Goal: Use online tool/utility

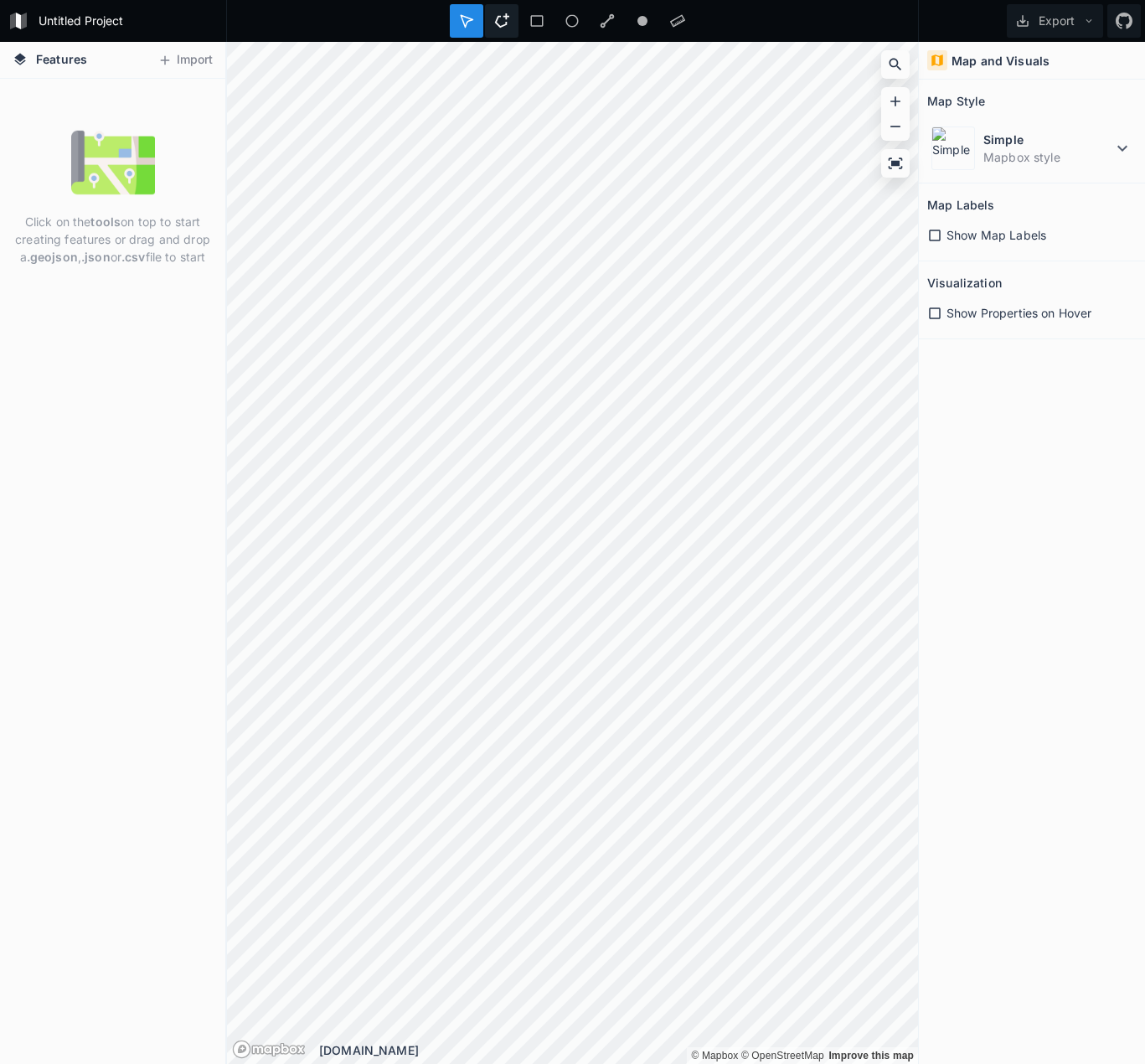
click at [499, 15] on icon at bounding box center [501, 20] width 15 height 15
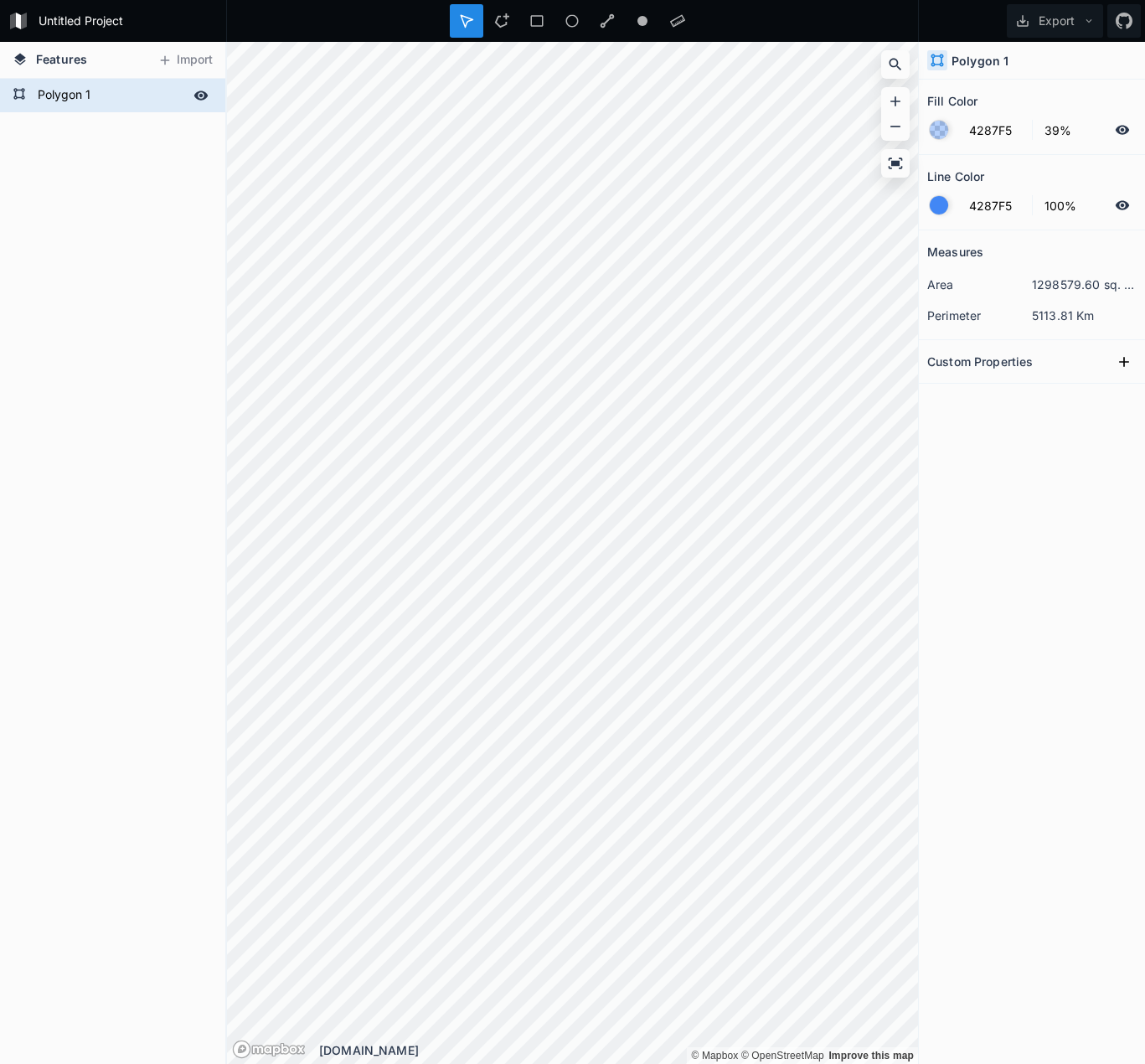
click at [107, 106] on form "Polygon 1" at bounding box center [111, 95] width 157 height 25
click at [64, 100] on form "Polygon 1" at bounding box center [111, 95] width 157 height 25
click at [204, 100] on icon at bounding box center [200, 95] width 15 height 15
click at [204, 100] on icon at bounding box center [200, 95] width 13 height 11
click at [204, 100] on icon at bounding box center [200, 95] width 15 height 15
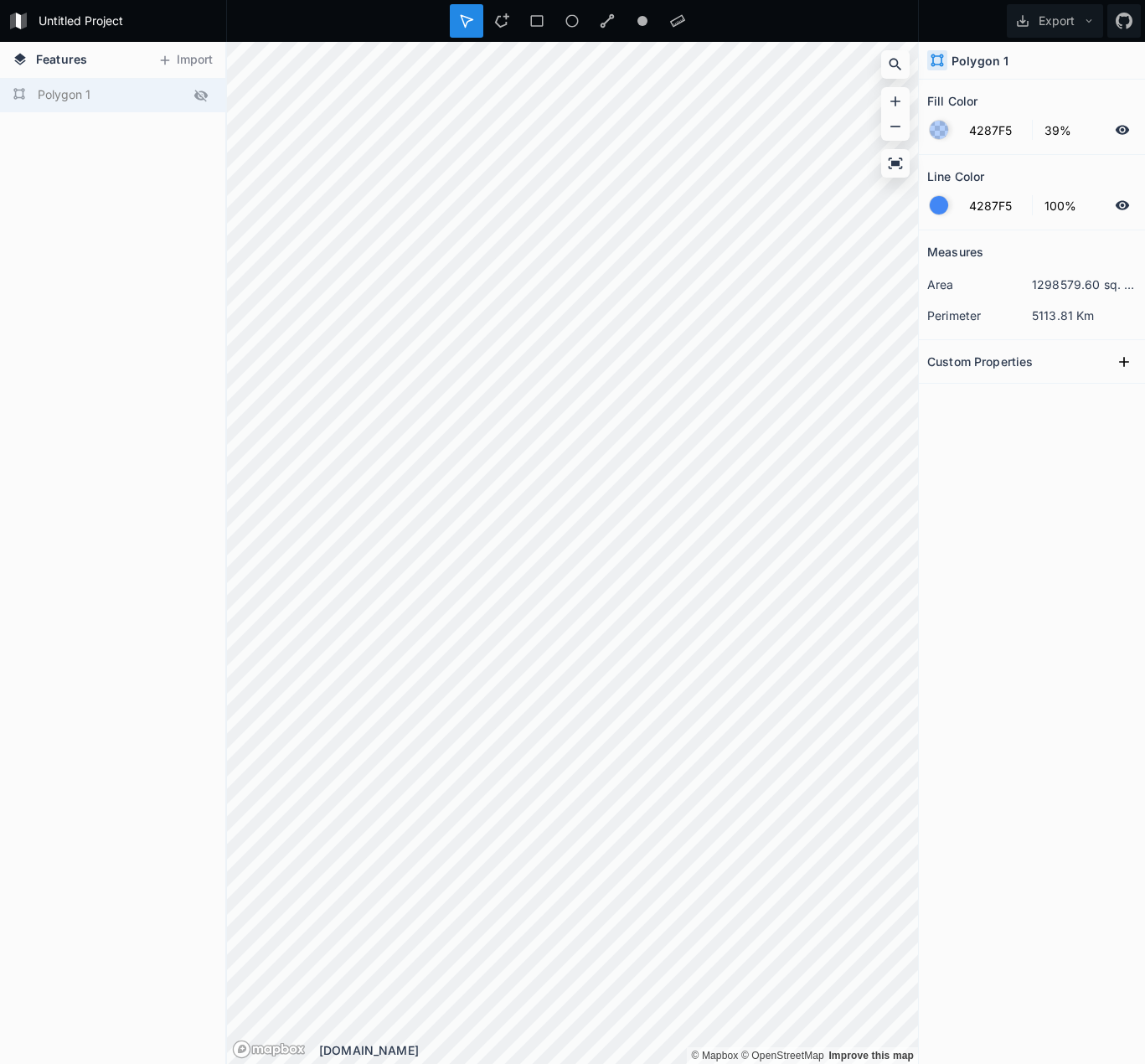
click at [204, 100] on icon at bounding box center [200, 95] width 13 height 11
click at [506, 23] on icon at bounding box center [501, 20] width 14 height 14
click at [555, 32] on div at bounding box center [572, 21] width 34 height 34
click at [611, 23] on icon at bounding box center [606, 20] width 15 height 15
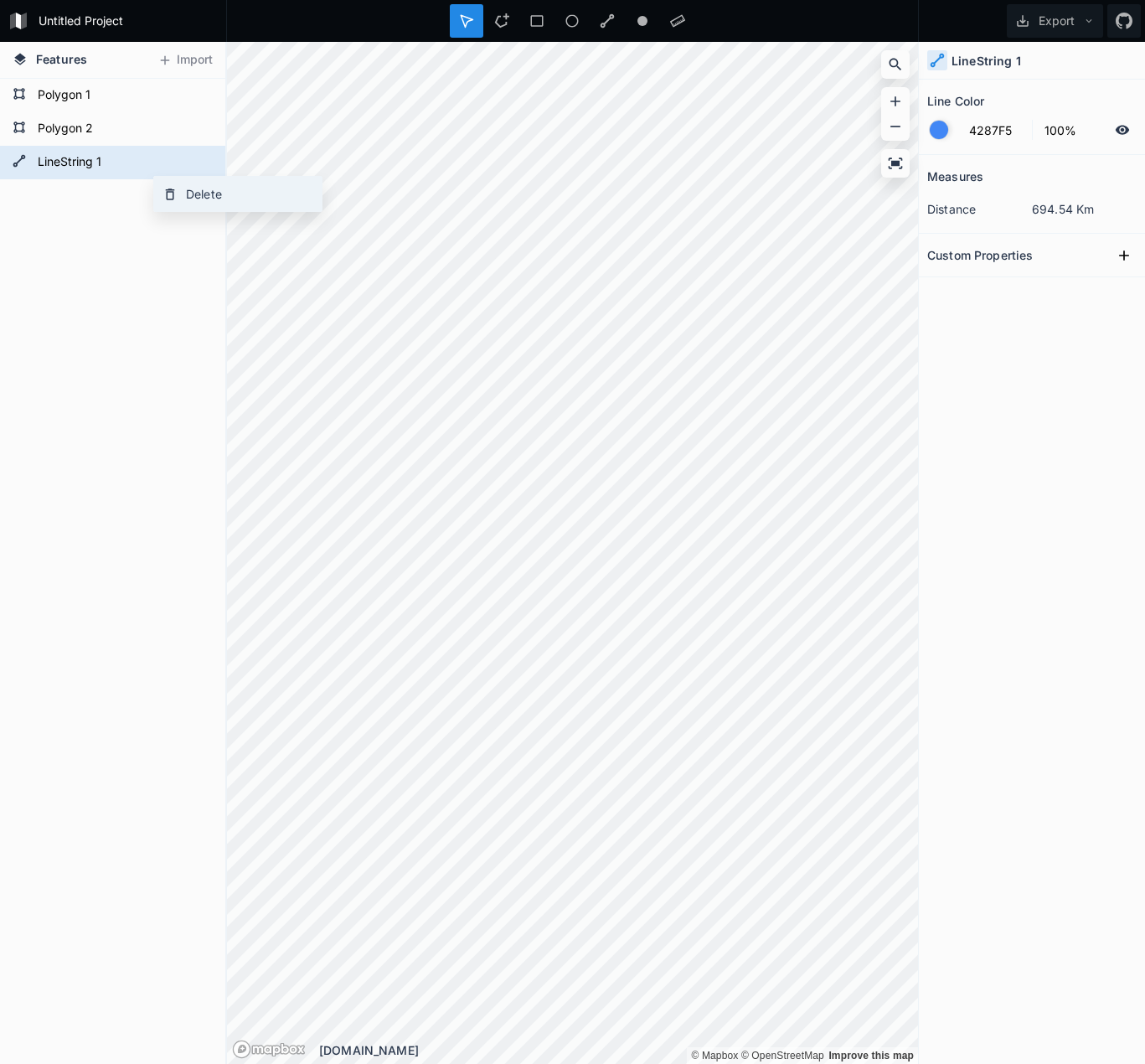
click at [173, 191] on icon at bounding box center [171, 194] width 10 height 11
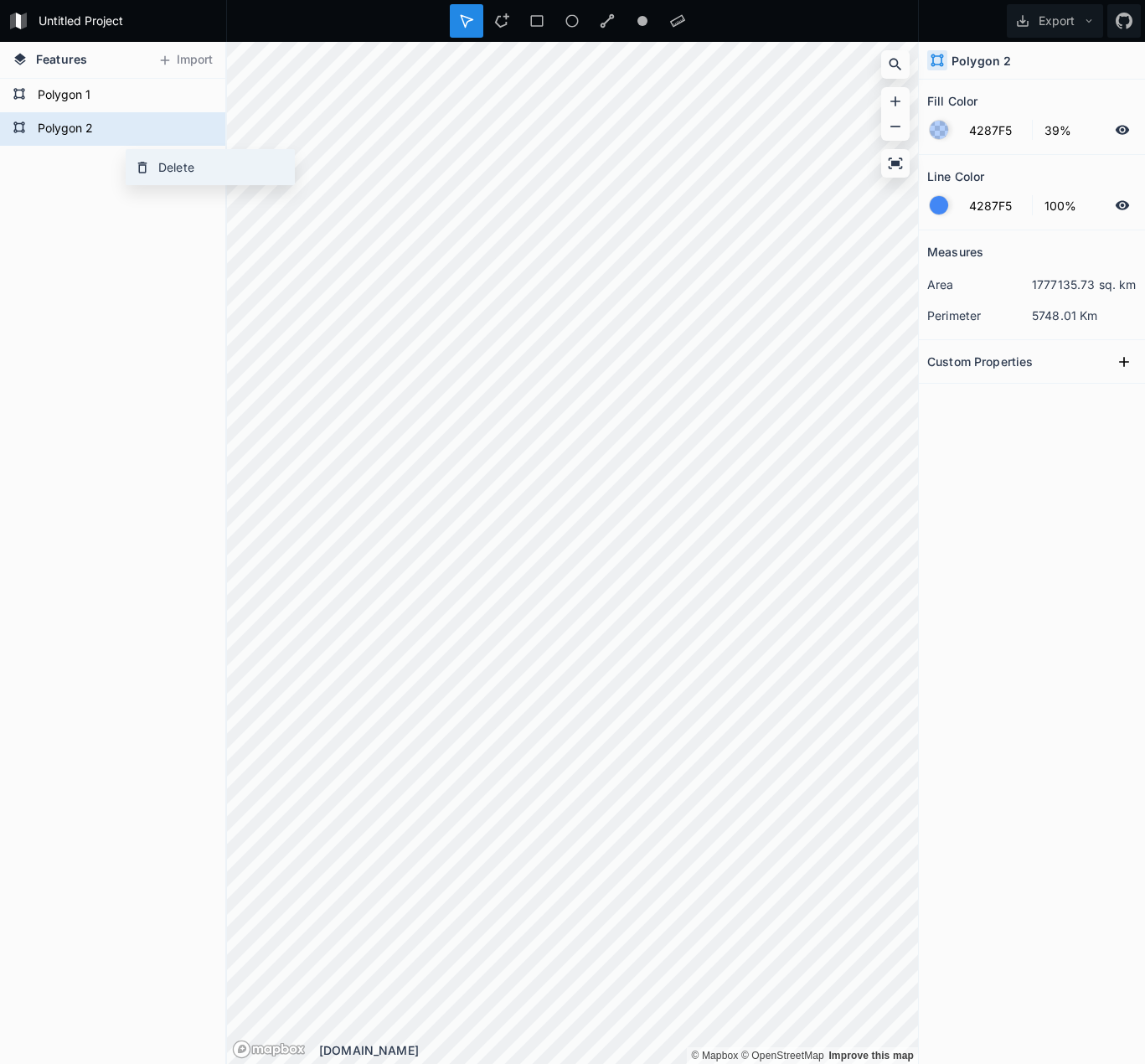
click at [183, 165] on div "Delete" at bounding box center [210, 166] width 168 height 34
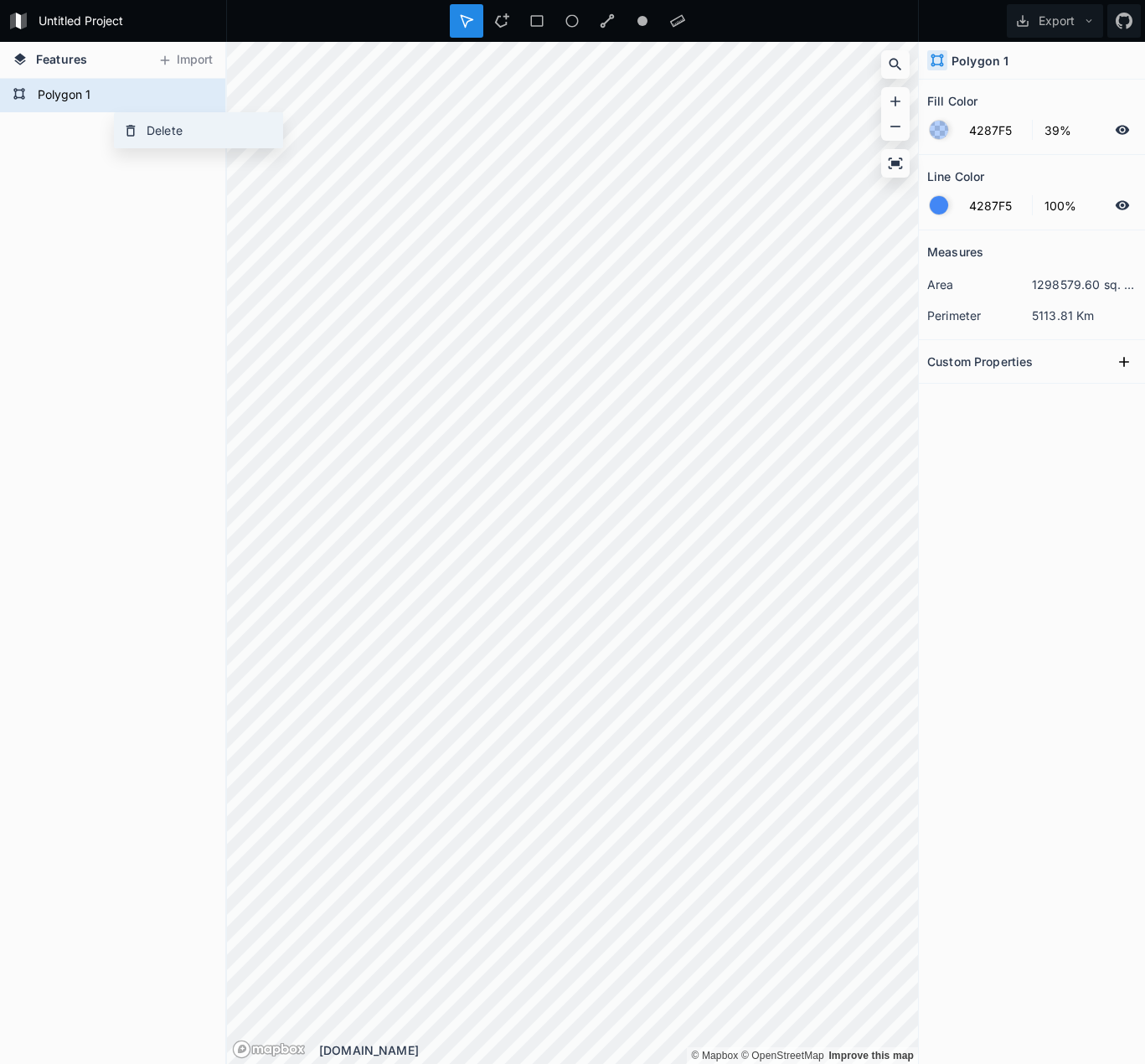
click at [154, 130] on div "Delete" at bounding box center [198, 130] width 168 height 34
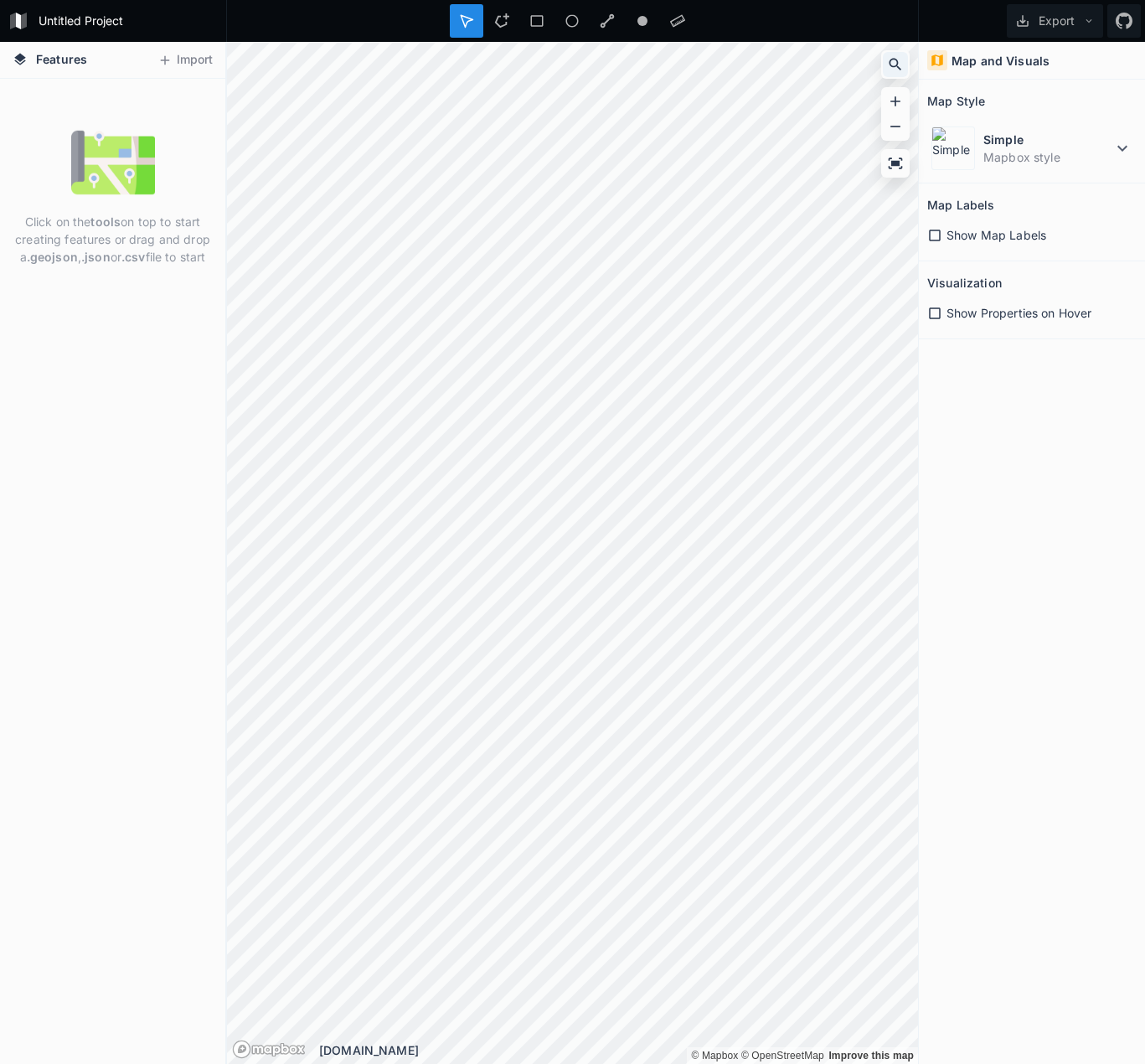
click at [895, 70] on icon at bounding box center [895, 64] width 17 height 17
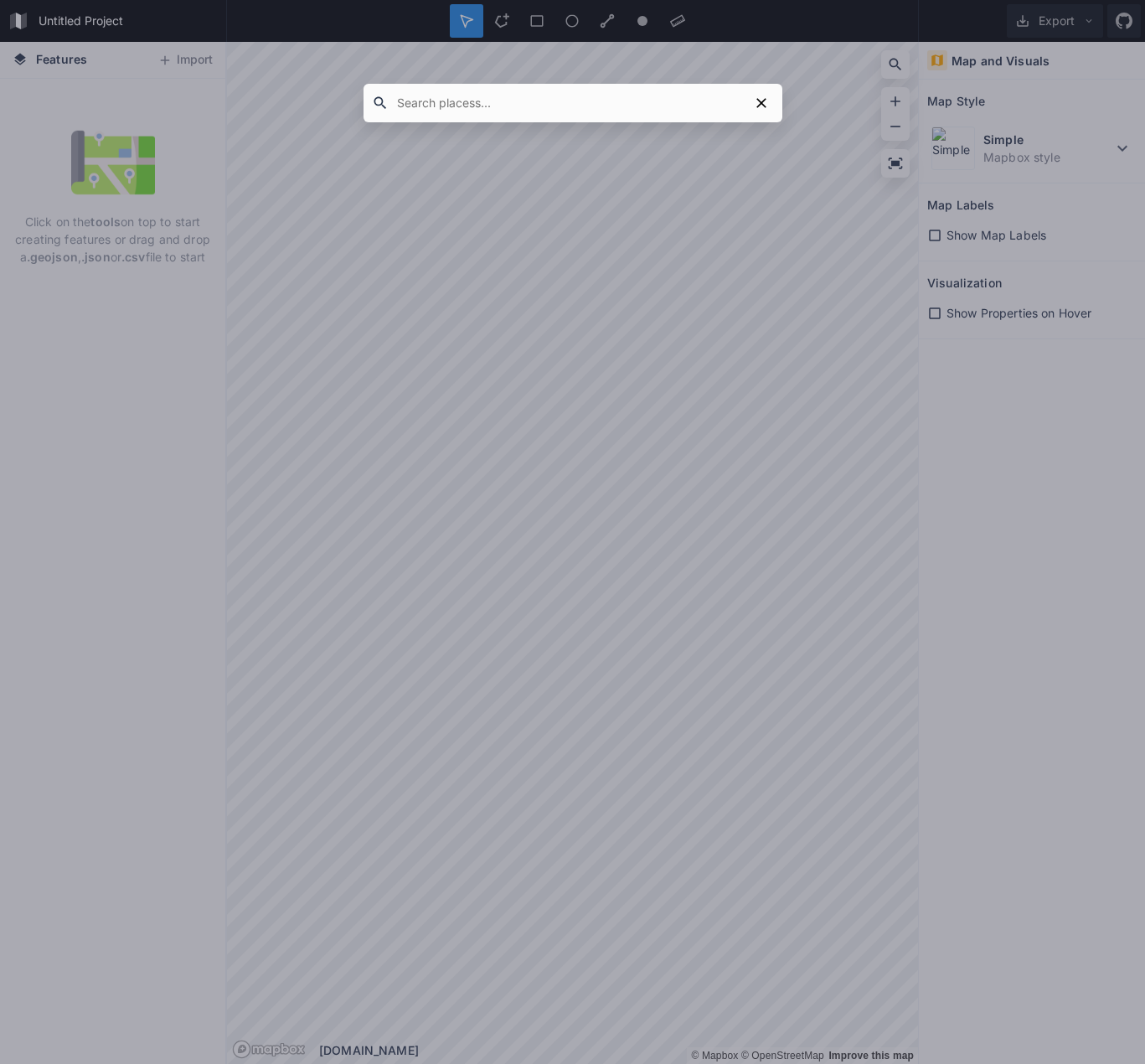
click at [849, 104] on div at bounding box center [572, 532] width 1145 height 1064
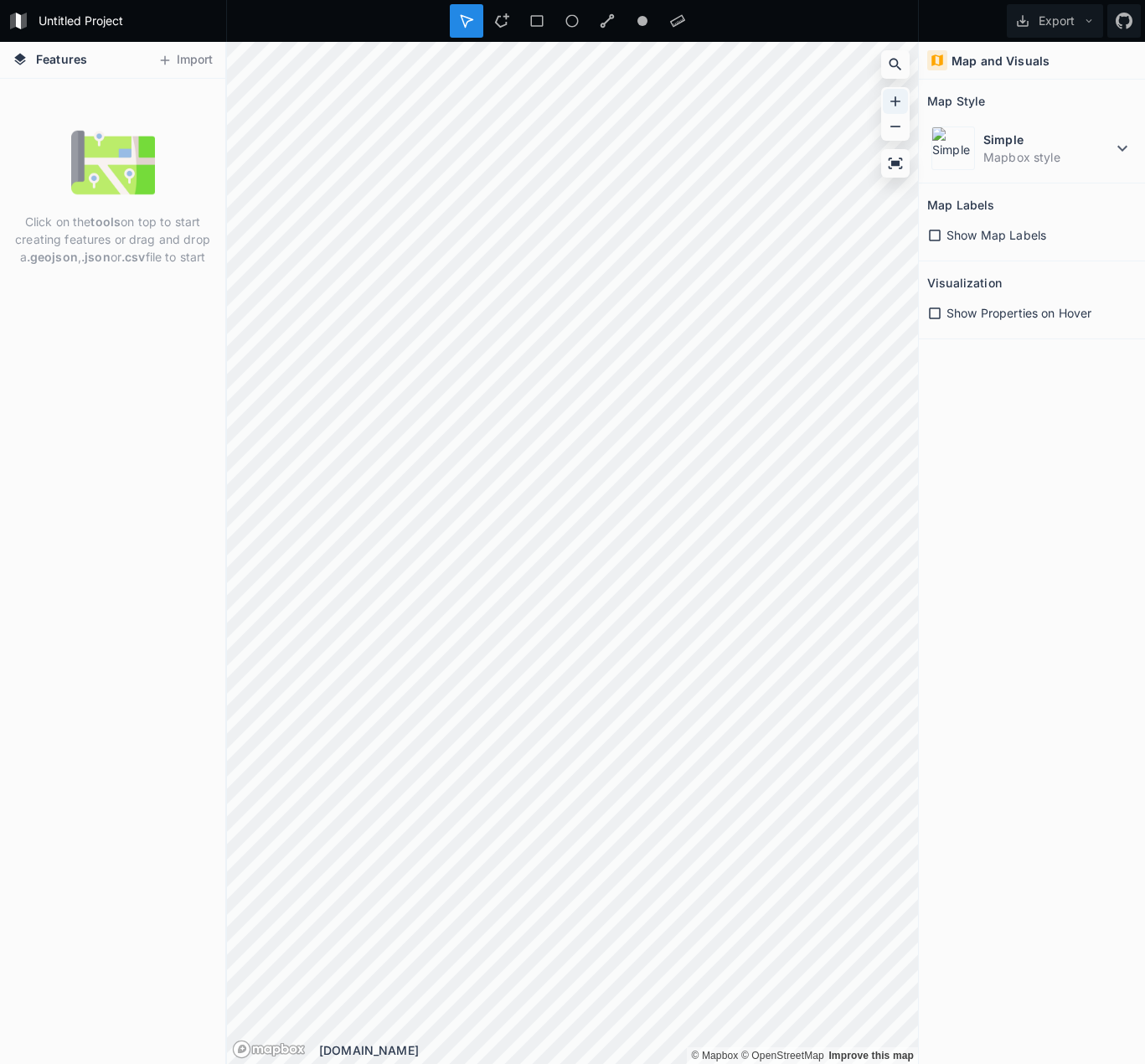
click at [894, 103] on icon at bounding box center [895, 101] width 17 height 17
click at [900, 110] on div at bounding box center [895, 101] width 25 height 25
